Goal: Find contact information: Find contact information

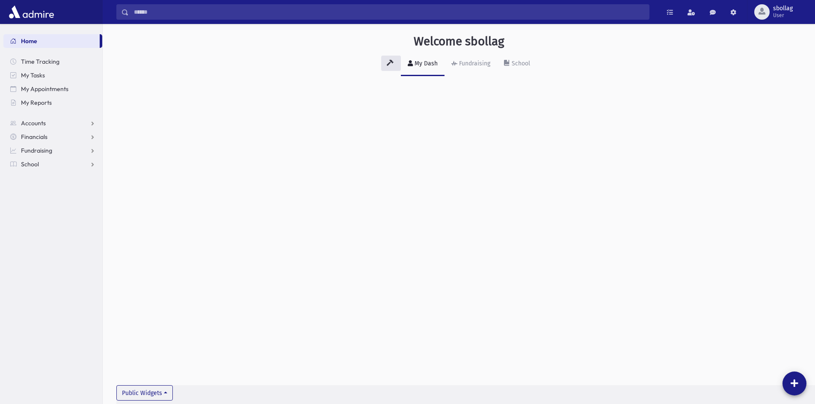
click at [254, 14] on input "Search" at bounding box center [389, 11] width 520 height 15
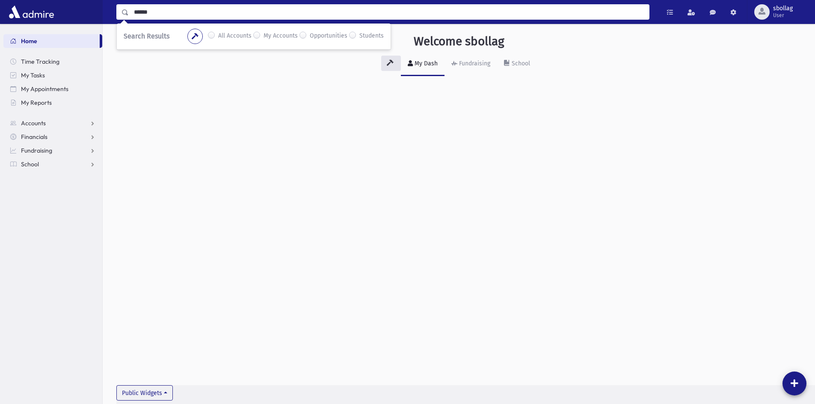
type input "******"
click at [360, 38] on label "Students" at bounding box center [372, 36] width 24 height 10
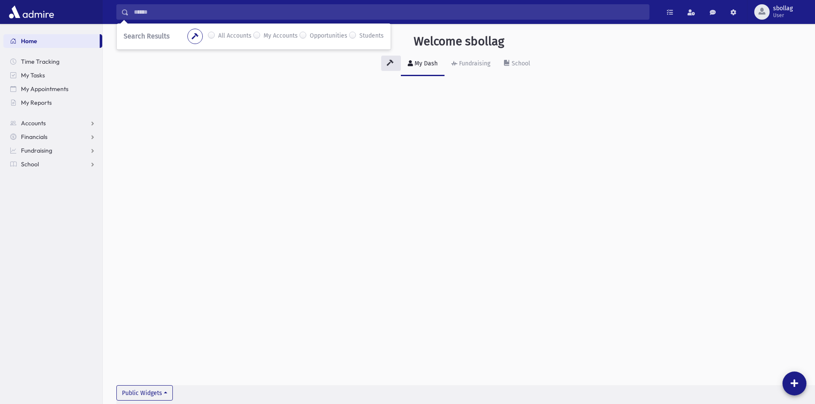
click at [140, 27] on div "Search Results All Accounts My Accounts Opportunities" at bounding box center [254, 37] width 274 height 26
click at [142, 34] on span "Search Results" at bounding box center [147, 36] width 46 height 8
click at [191, 38] on button "button" at bounding box center [194, 36] width 15 height 15
click at [187, 29] on button "button" at bounding box center [194, 36] width 15 height 15
click at [198, 13] on input "******" at bounding box center [389, 11] width 520 height 15
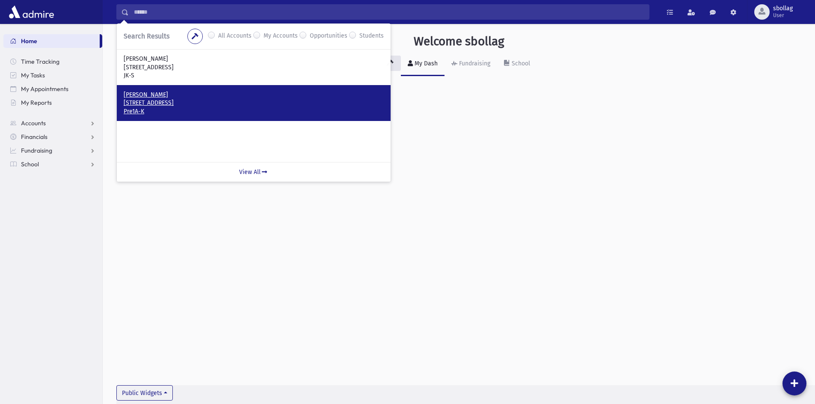
click at [217, 104] on p "598 Glengrove Avenue West Toronto, ON M6B 2H8 CANADA" at bounding box center [254, 103] width 260 height 9
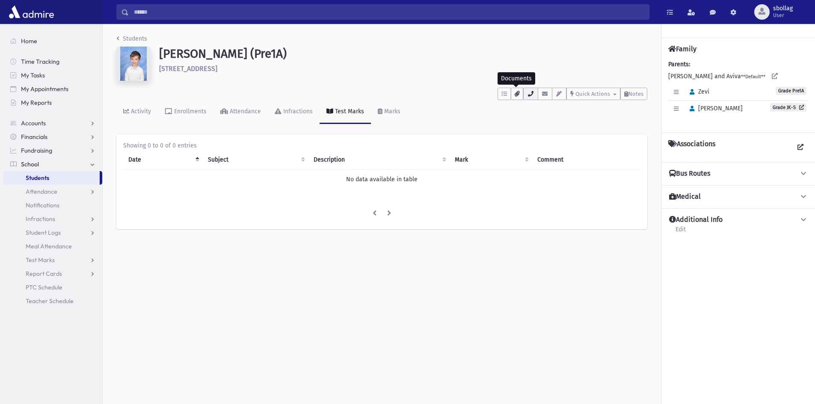
drag, startPoint x: 520, startPoint y: 95, endPoint x: 527, endPoint y: 95, distance: 6.5
click at [522, 95] on button "button" at bounding box center [517, 94] width 12 height 12
click at [527, 95] on icon "button" at bounding box center [530, 94] width 7 height 6
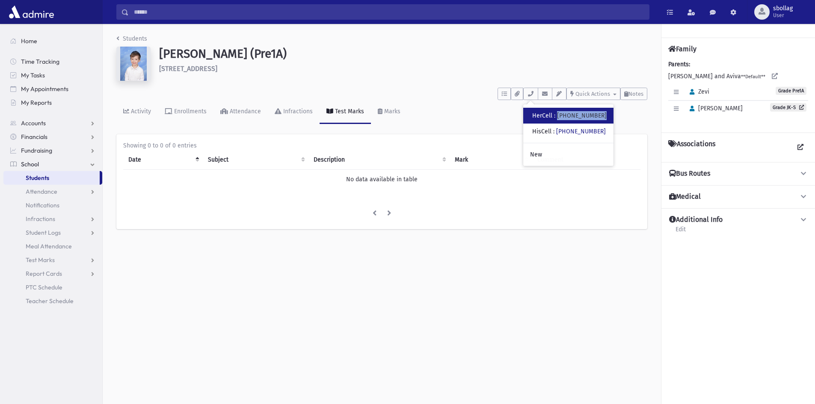
drag, startPoint x: 559, startPoint y: 114, endPoint x: 603, endPoint y: 117, distance: 43.8
click at [603, 117] on div "• HerCell : [PHONE_NUMBER]" at bounding box center [568, 116] width 90 height 16
copy link "[PHONE_NUMBER]"
click at [531, 98] on button "button" at bounding box center [530, 94] width 15 height 12
